Goal: Task Accomplishment & Management: Use online tool/utility

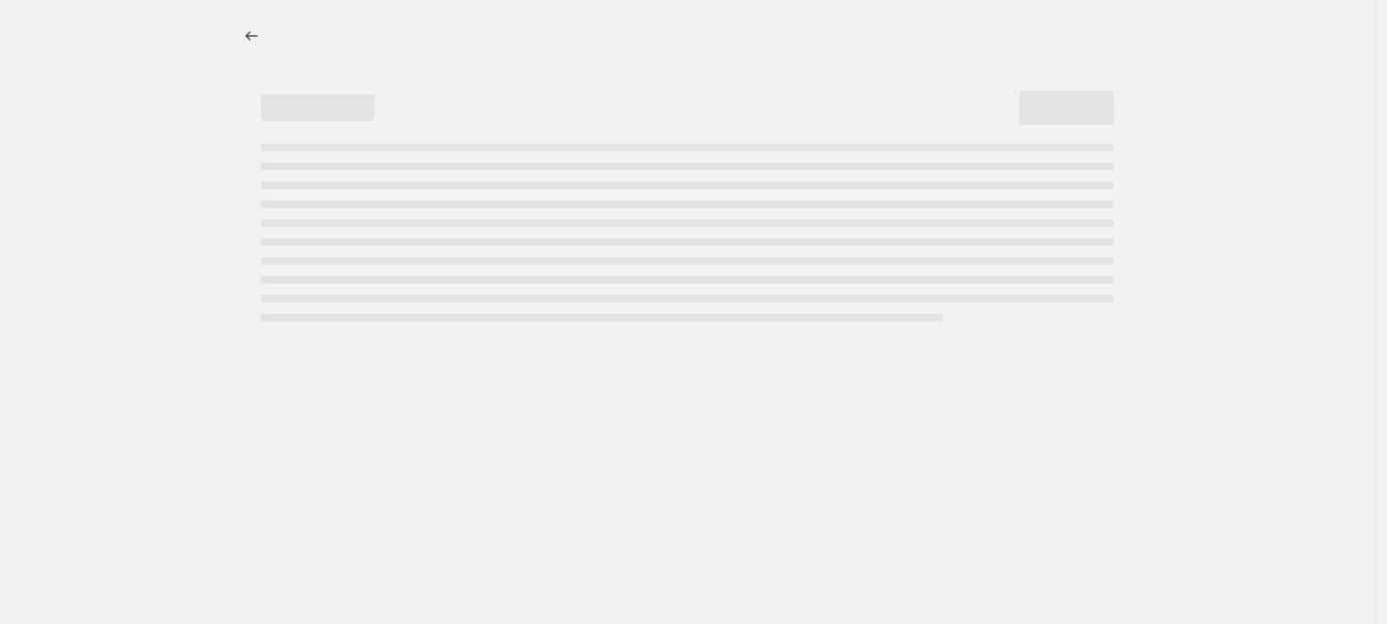
select select "percentage"
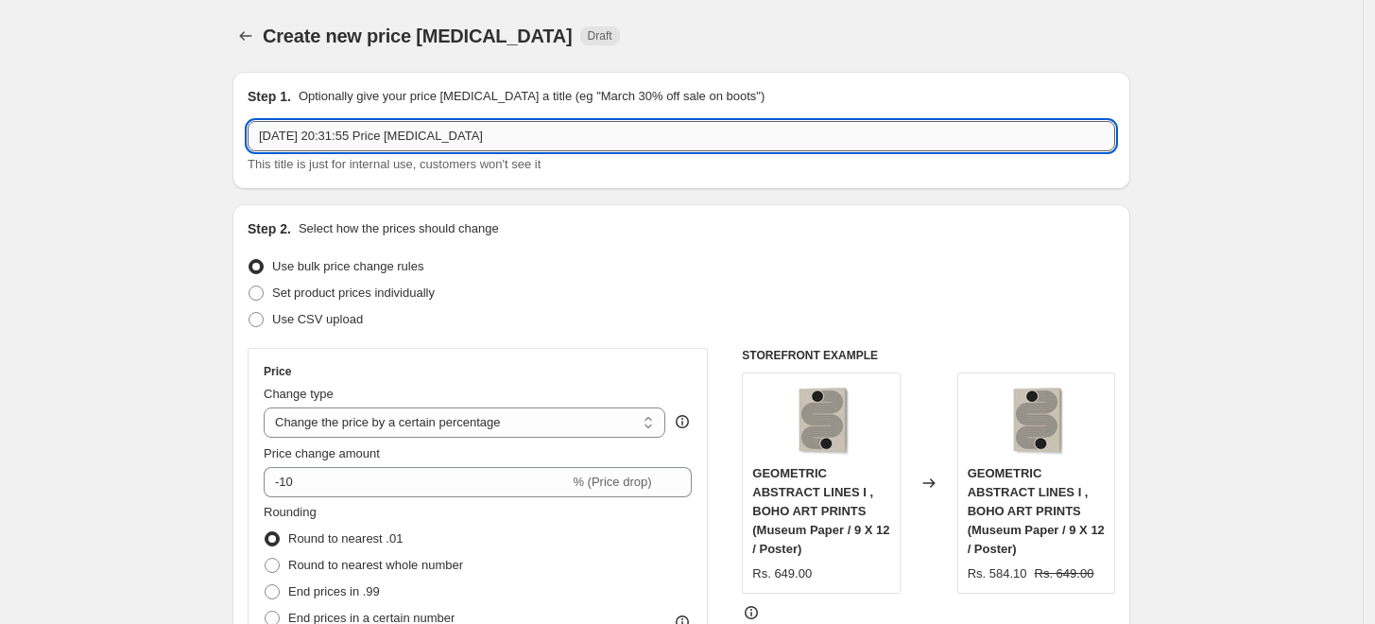
click at [653, 138] on input "[DATE] 20:31:55 Price [MEDICAL_DATA]" at bounding box center [682, 136] width 868 height 30
paste input "[PERSON_NAME]"
type input "[PERSON_NAME] 15%"
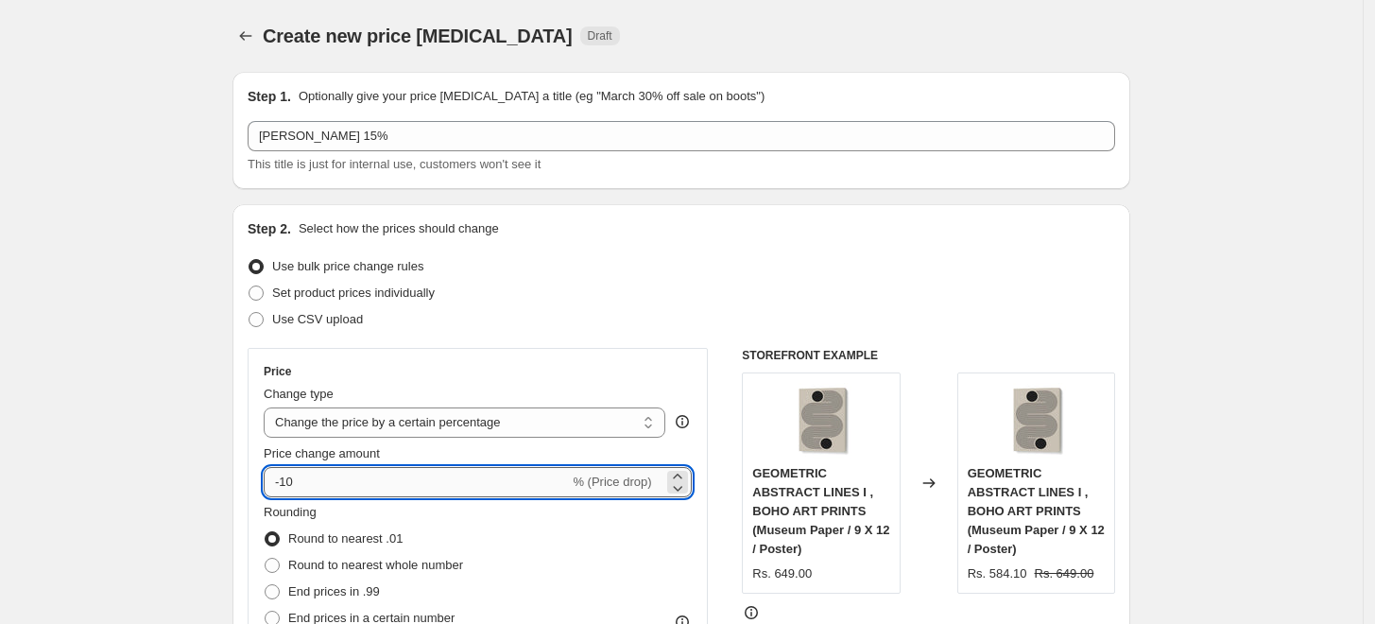
click at [412, 476] on input "-10" at bounding box center [416, 482] width 305 height 30
type input "-15"
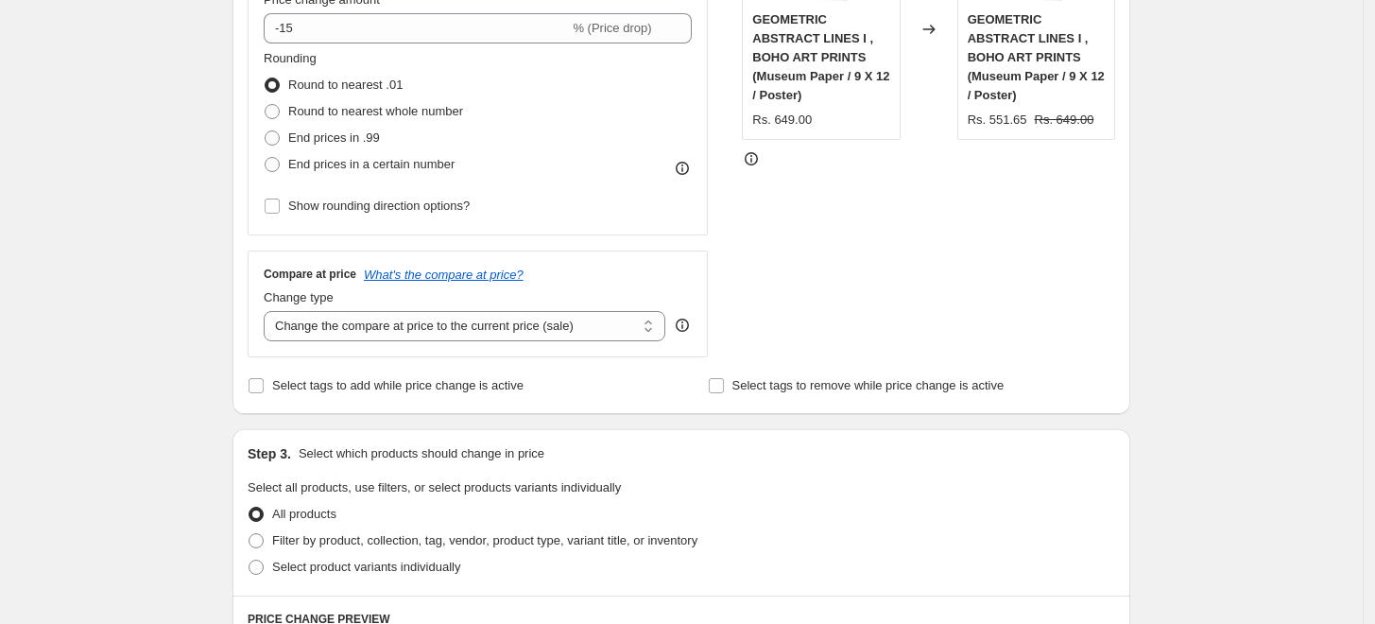
scroll to position [630, 0]
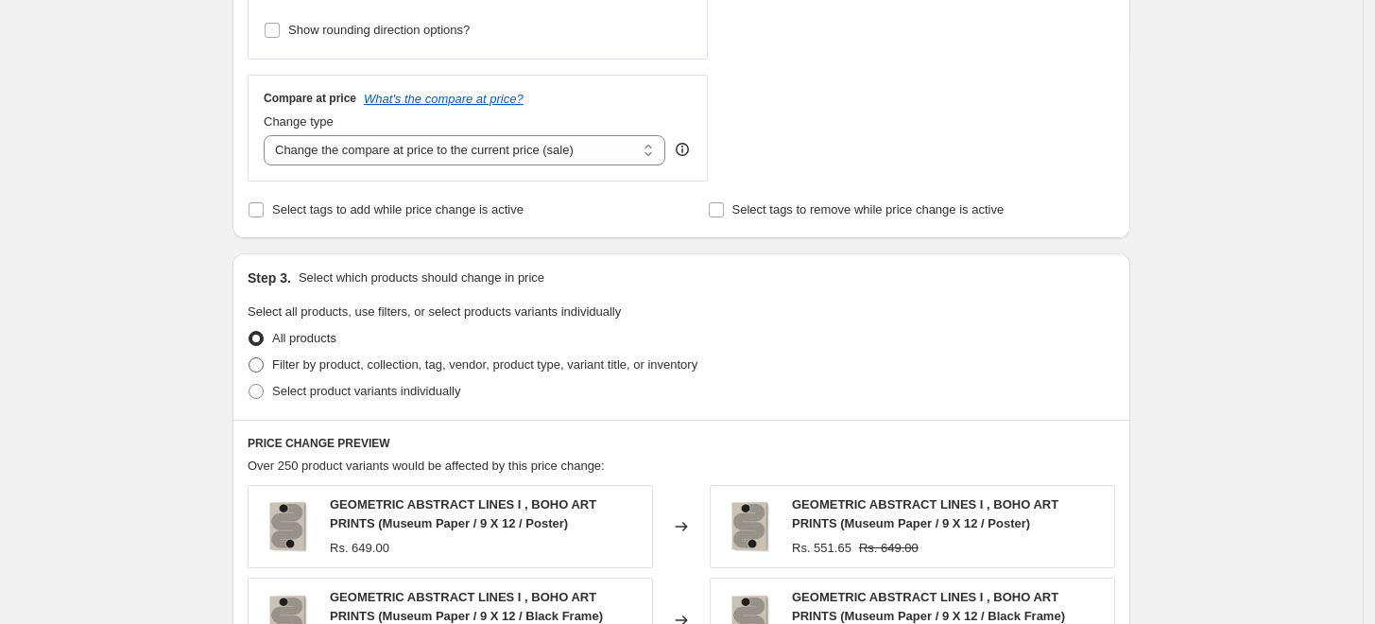
click at [327, 371] on span "Filter by product, collection, tag, vendor, product type, variant title, or inv…" at bounding box center [484, 364] width 425 height 14
click at [250, 358] on input "Filter by product, collection, tag, vendor, product type, variant title, or inv…" at bounding box center [249, 357] width 1 height 1
radio input "true"
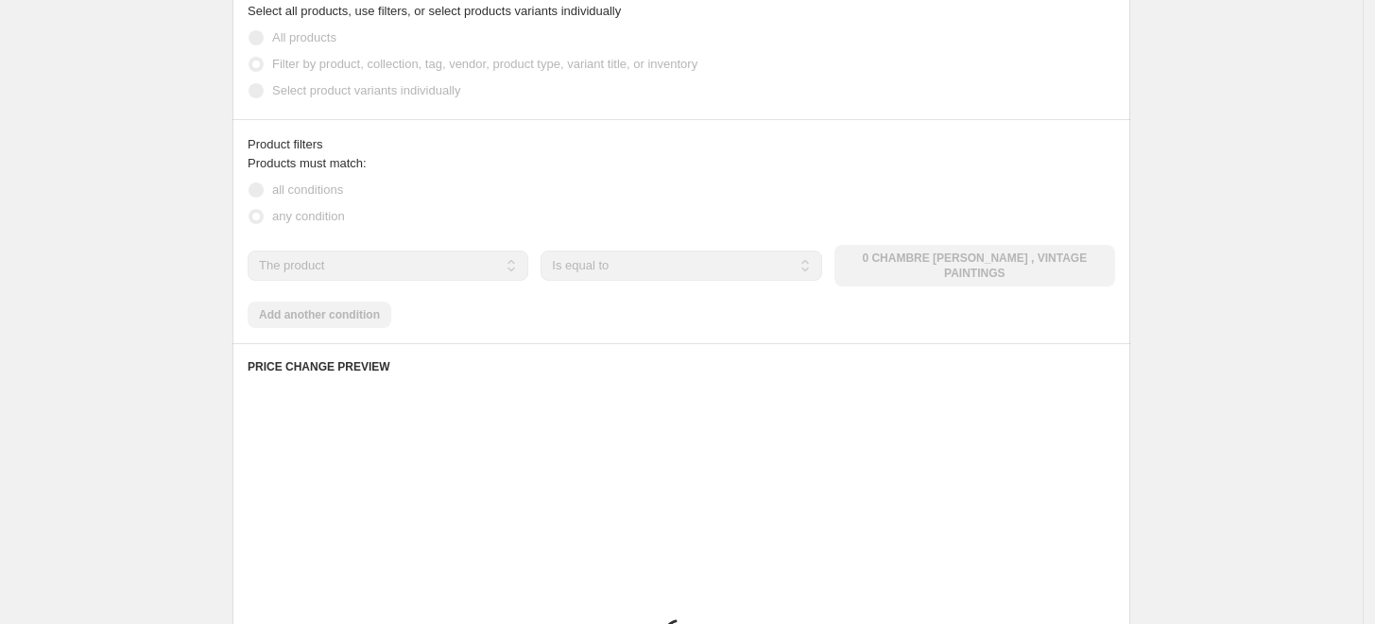
scroll to position [945, 0]
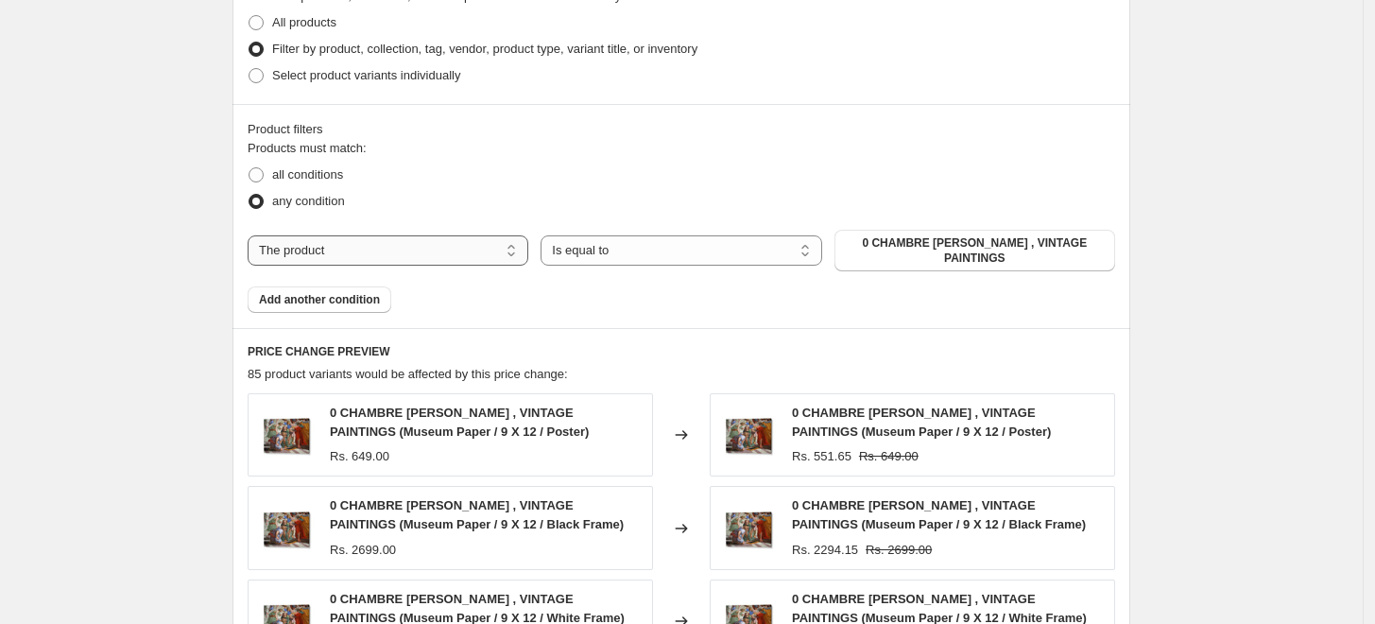
click at [484, 249] on select "The product The product's collection The product's tag The product's vendor The…" at bounding box center [388, 250] width 281 height 30
select select "collection"
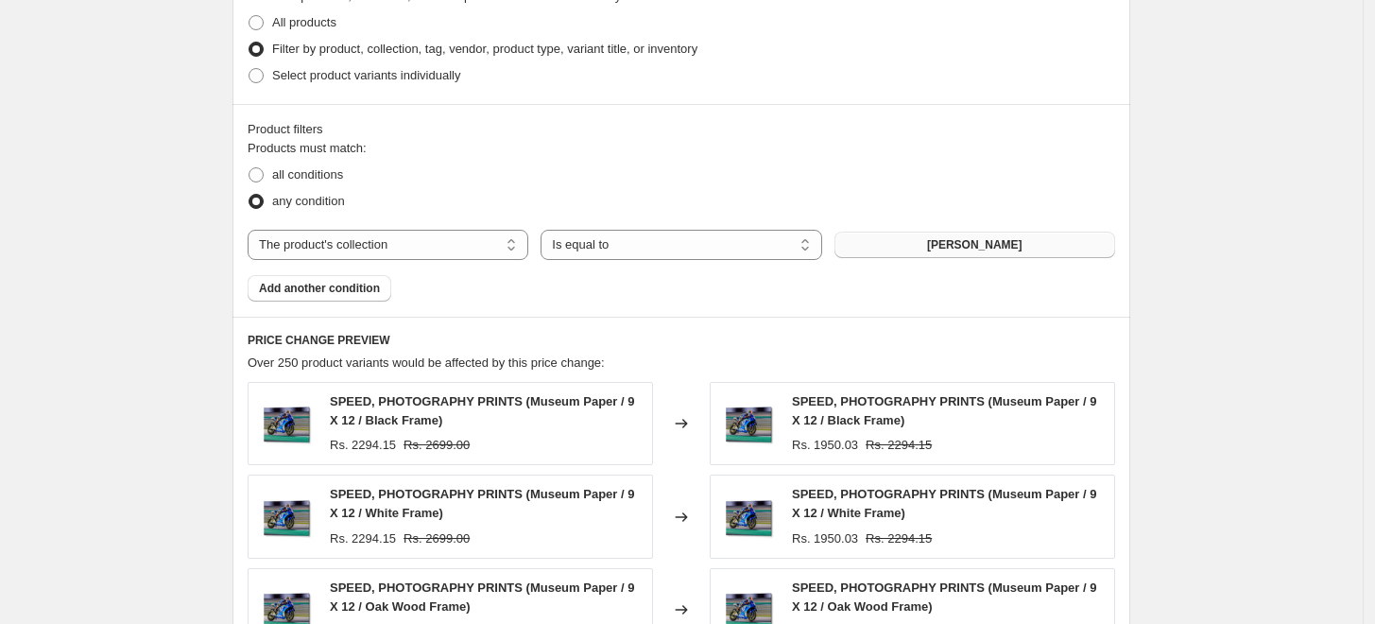
click at [991, 239] on span "[PERSON_NAME]" at bounding box center [974, 244] width 95 height 15
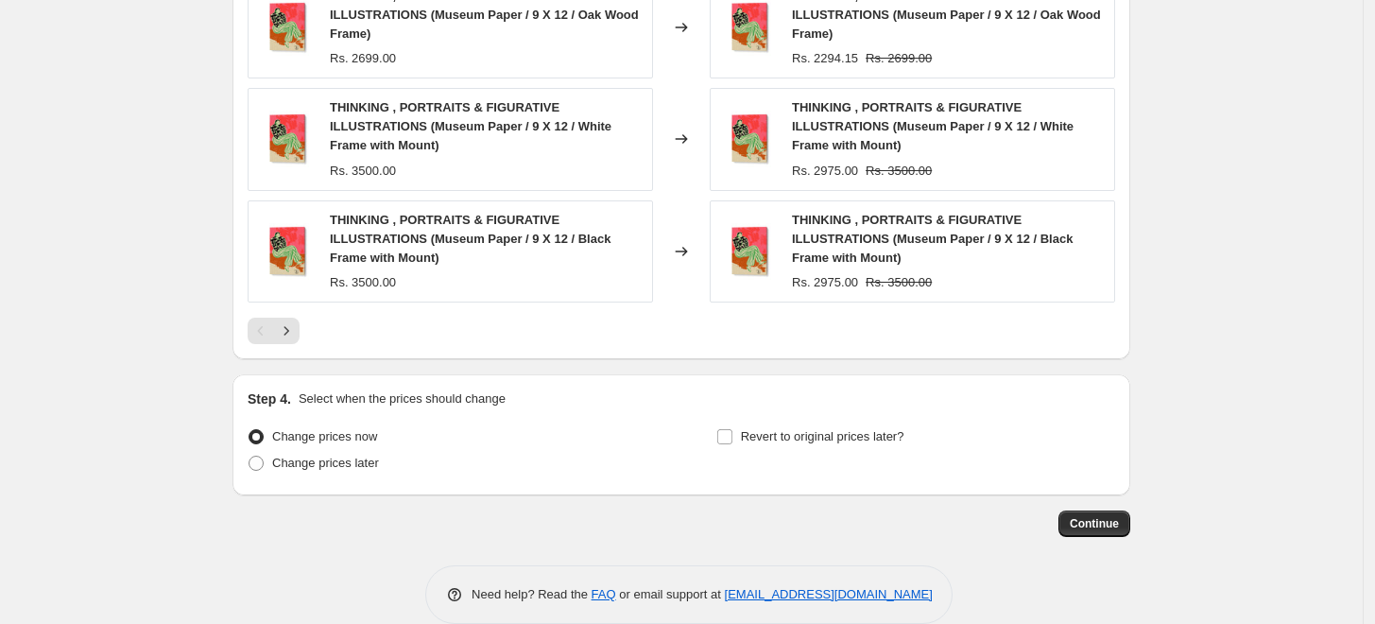
scroll to position [1602, 0]
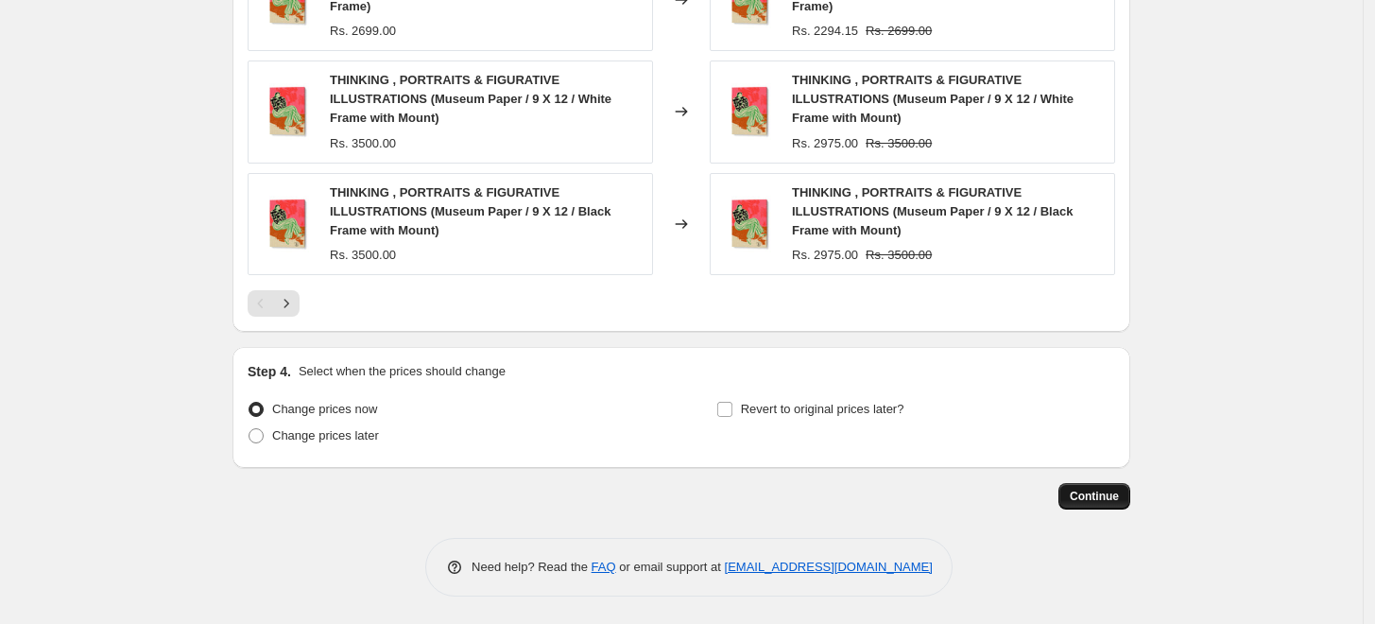
click at [1108, 497] on span "Continue" at bounding box center [1094, 496] width 49 height 15
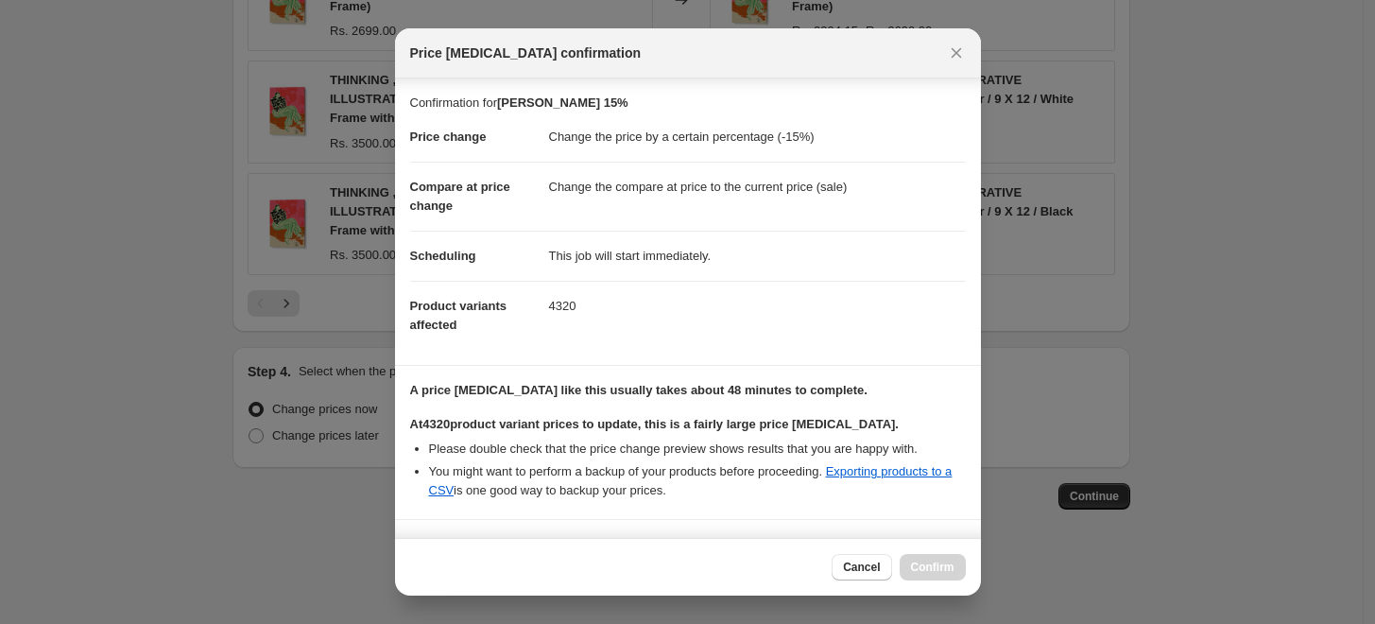
scroll to position [274, 0]
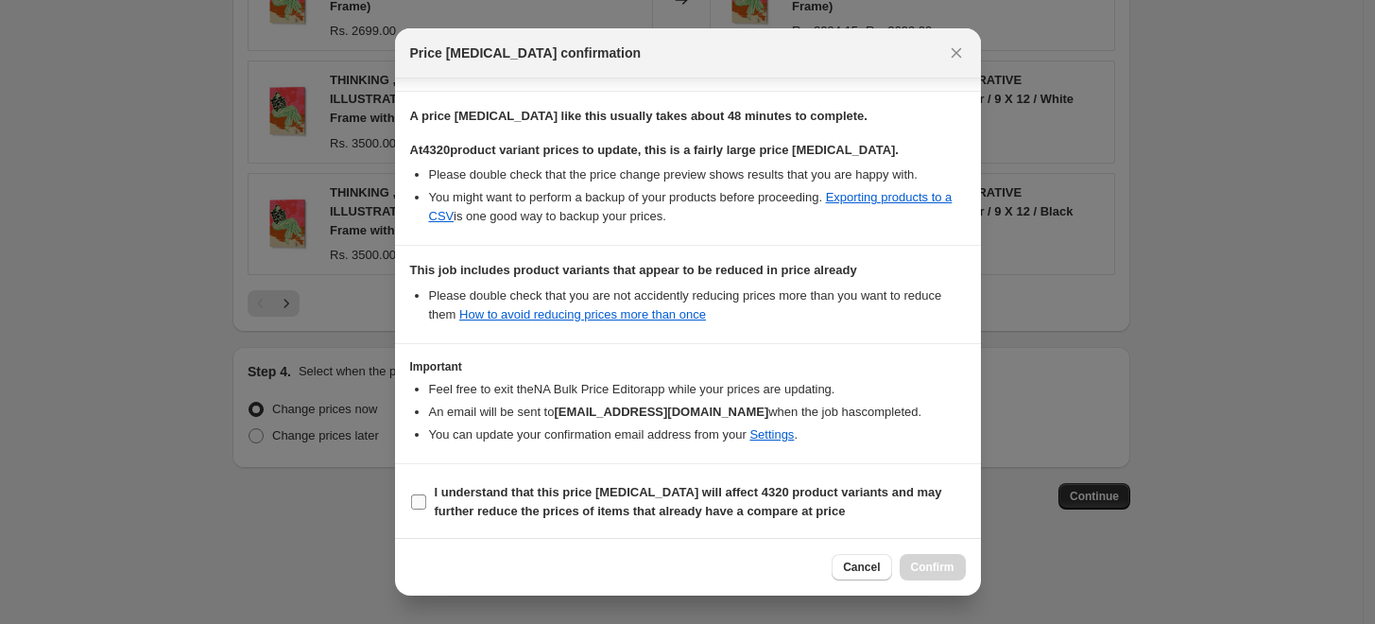
click at [562, 492] on b "I understand that this price [MEDICAL_DATA] will affect 4320 product variants a…" at bounding box center [689, 501] width 508 height 33
click at [426, 494] on input "I understand that this price [MEDICAL_DATA] will affect 4320 product variants a…" at bounding box center [418, 501] width 15 height 15
checkbox input "true"
click at [924, 566] on span "Confirm" at bounding box center [932, 567] width 43 height 15
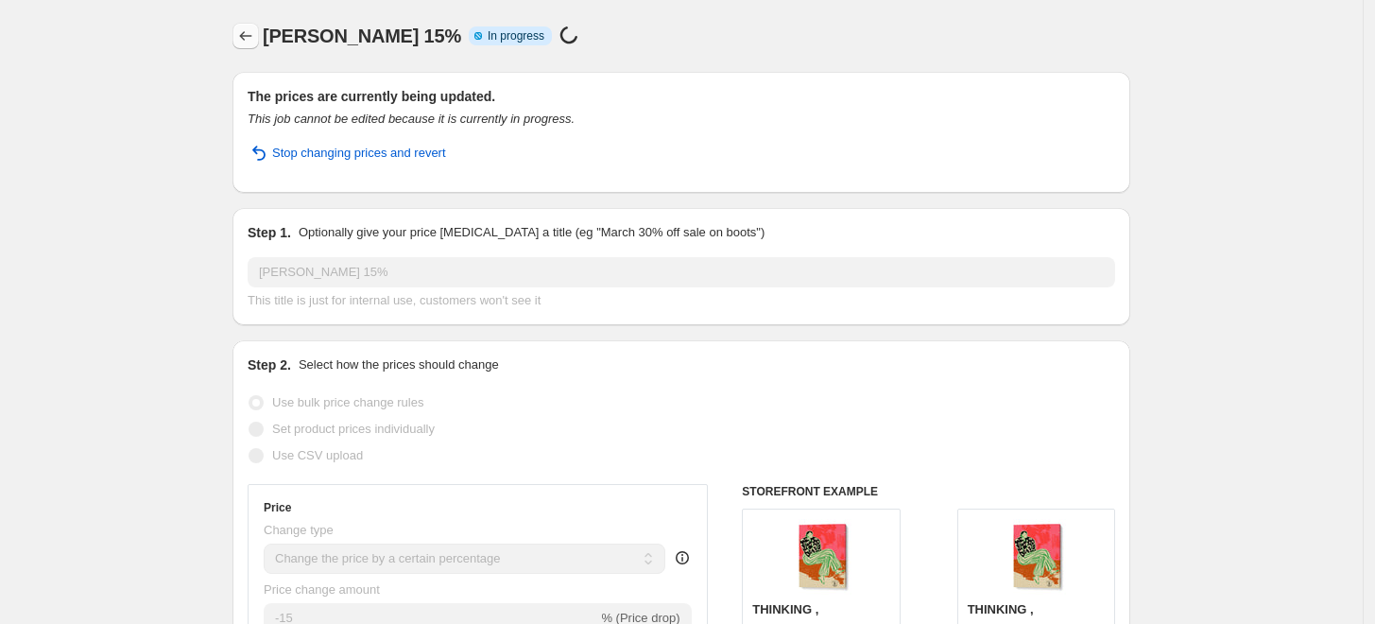
click at [248, 36] on icon "Price change jobs" at bounding box center [245, 35] width 19 height 19
